Goal: Register for event/course

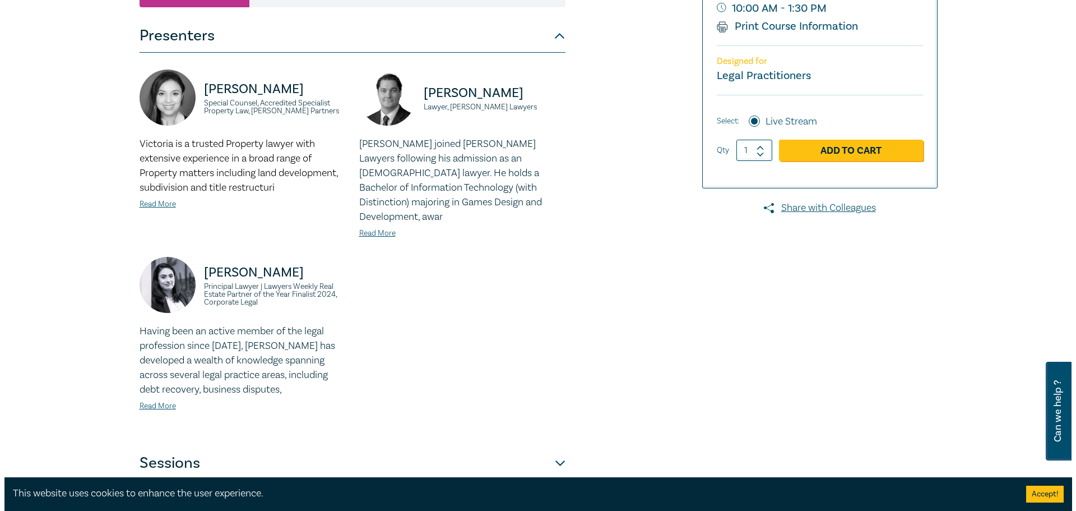
scroll to position [112, 0]
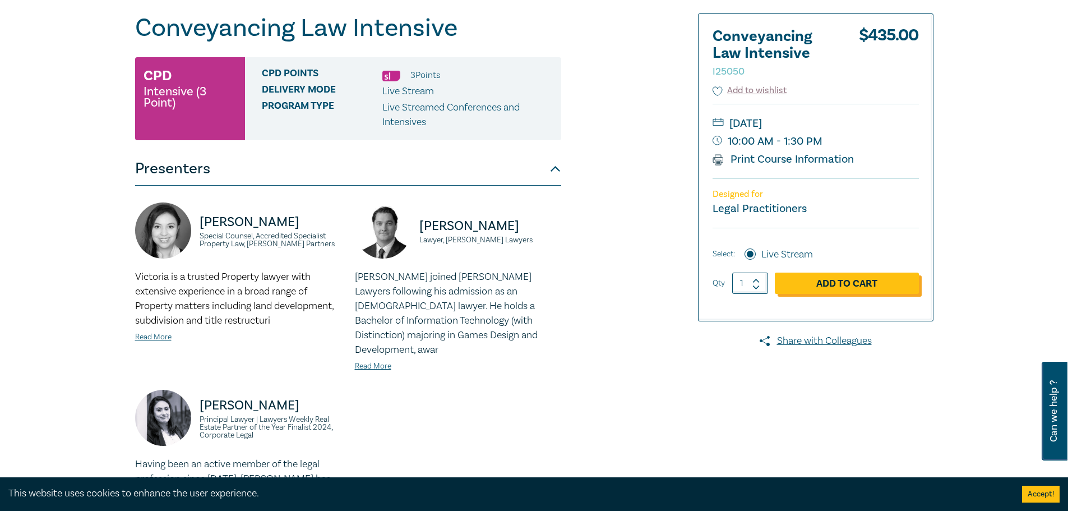
click at [840, 285] on link "Add to Cart" at bounding box center [847, 282] width 144 height 21
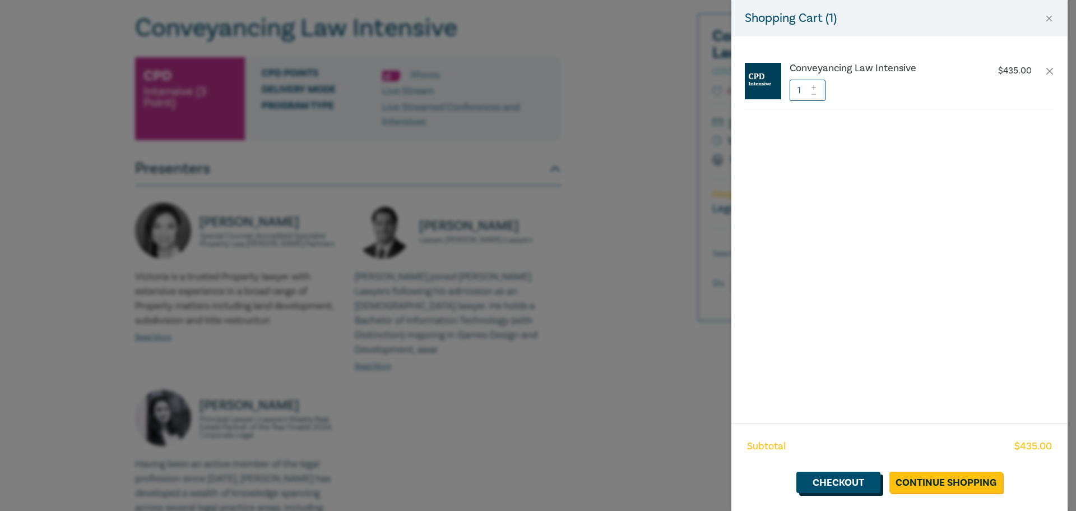
click at [842, 479] on link "Checkout" at bounding box center [838, 481] width 84 height 21
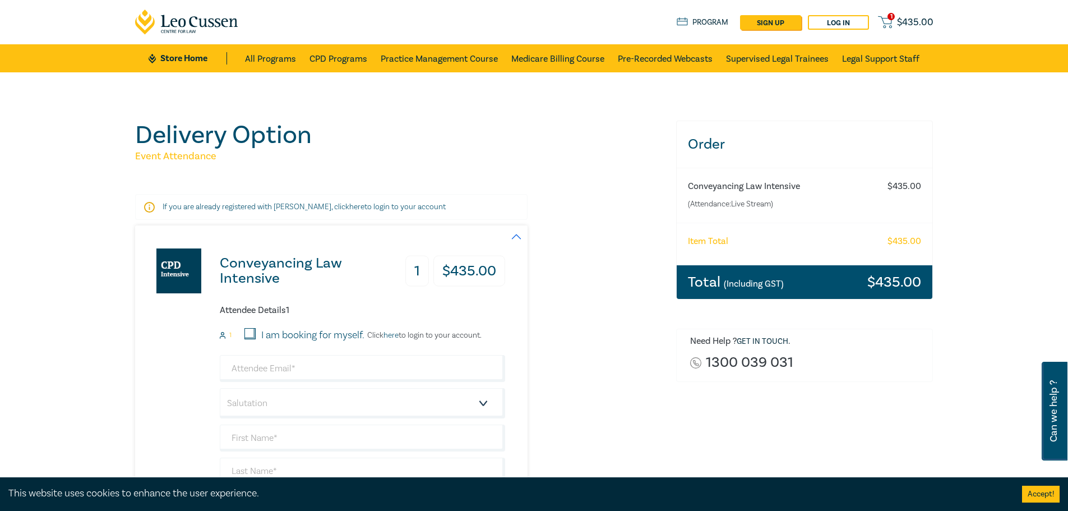
click at [250, 331] on input "I am booking for myself." at bounding box center [249, 333] width 11 height 11
checkbox input "true"
click at [255, 368] on input "email" at bounding box center [362, 368] width 285 height 27
type input "[PERSON_NAME][EMAIL_ADDRESS][DOMAIN_NAME]"
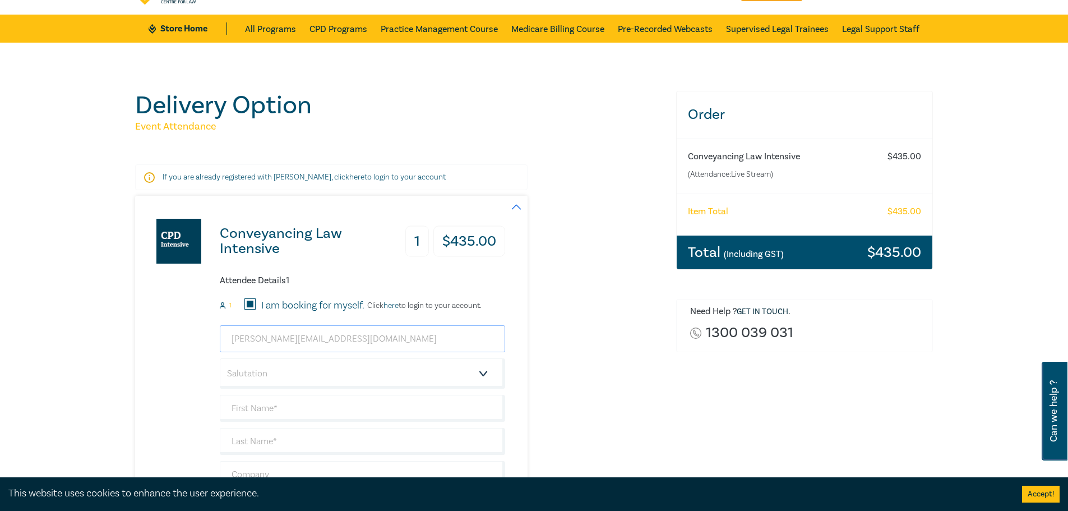
scroll to position [56, 0]
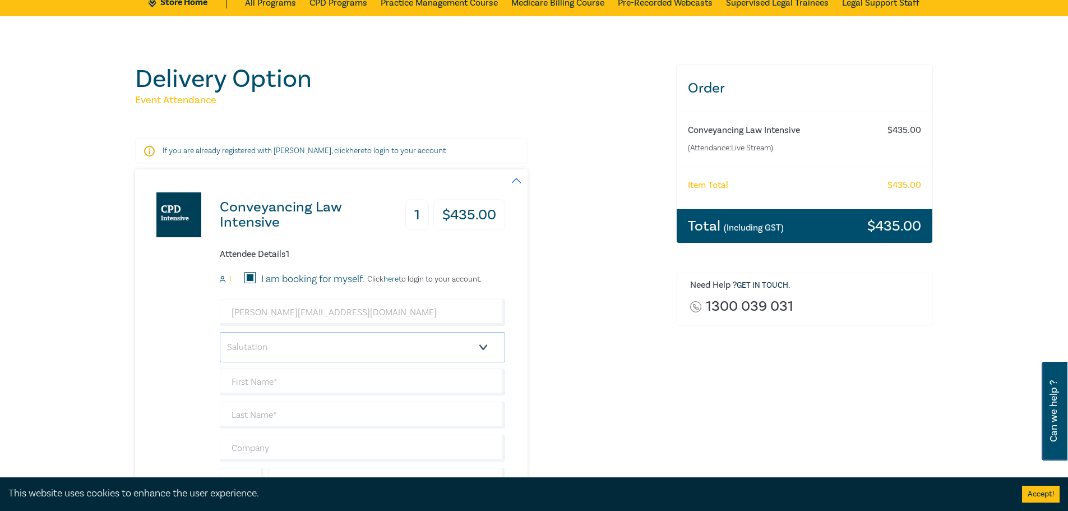
click at [255, 347] on select "Salutation Mr. Mrs. Ms. Miss Dr. Prof. Other" at bounding box center [362, 347] width 285 height 30
select select "Ms."
click at [220, 332] on select "Salutation Mr. Mrs. Ms. Miss Dr. Prof. Other" at bounding box center [362, 347] width 285 height 30
click at [252, 387] on input "text" at bounding box center [362, 381] width 285 height 27
type input "[PERSON_NAME]"
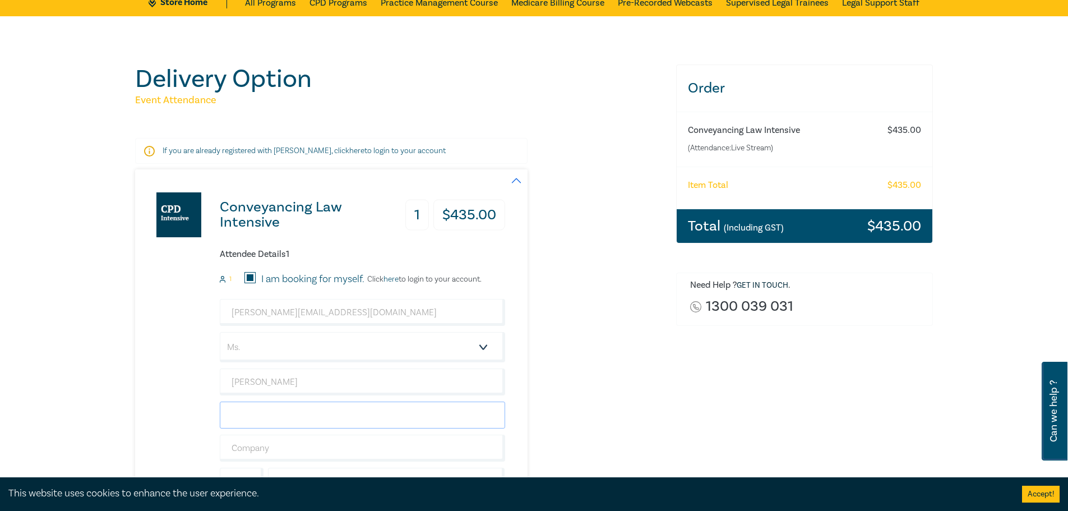
click at [275, 413] on input "text" at bounding box center [362, 414] width 285 height 27
type input "[PERSON_NAME]"
click at [262, 450] on input "text" at bounding box center [362, 447] width 285 height 27
type input "[PERSON_NAME] and co"
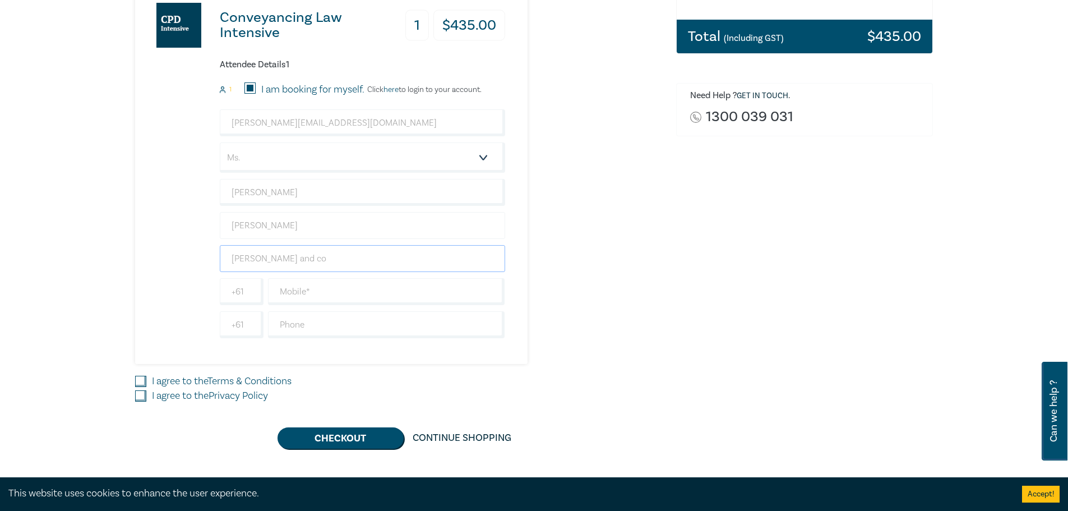
scroll to position [280, 0]
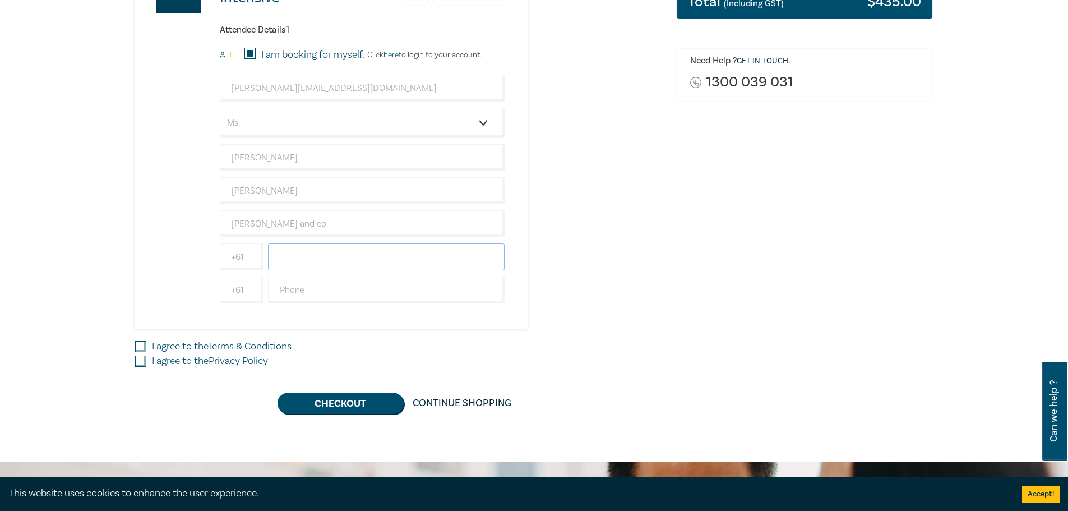
click at [299, 256] on input "text" at bounding box center [386, 256] width 237 height 27
type input "0410404651"
click at [330, 294] on input "text" at bounding box center [386, 289] width 237 height 27
type input "0410 404 651"
click at [142, 362] on input "I agree to the Privacy Policy" at bounding box center [140, 360] width 11 height 11
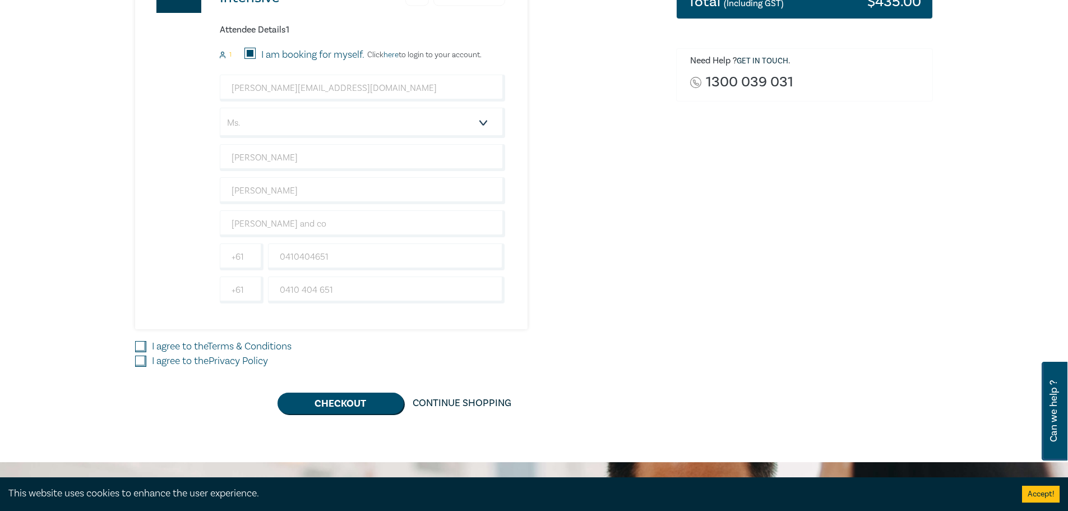
checkbox input "true"
click at [142, 346] on input "I agree to the Terms & Conditions" at bounding box center [140, 346] width 11 height 11
checkbox input "true"
click at [344, 403] on button "Checkout" at bounding box center [340, 402] width 126 height 21
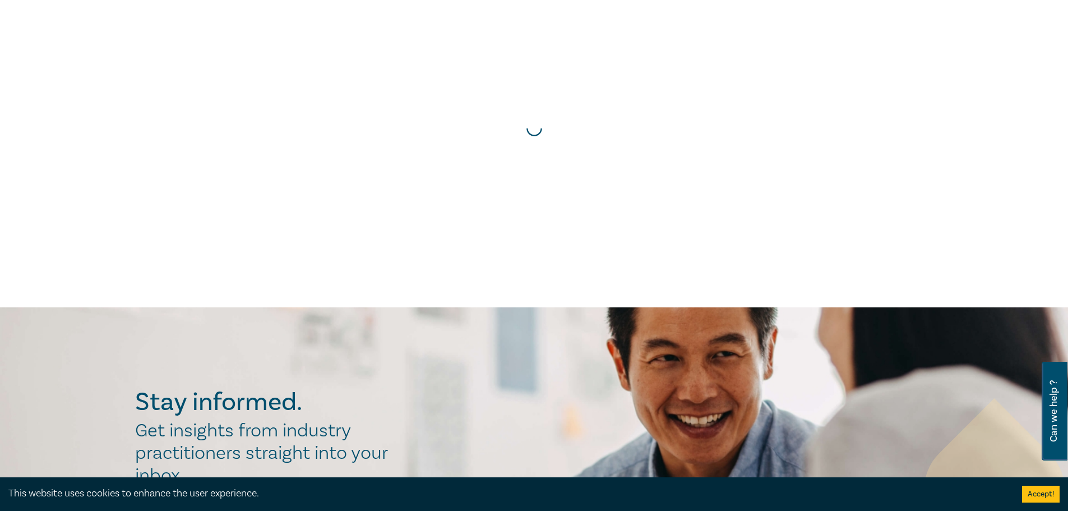
scroll to position [0, 0]
